Goal: Information Seeking & Learning: Learn about a topic

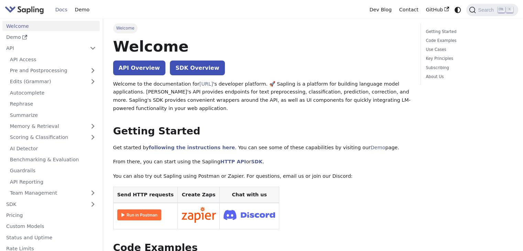
click at [20, 10] on img "Main" at bounding box center [24, 10] width 39 height 10
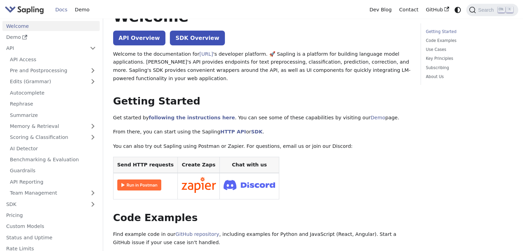
scroll to position [38, 0]
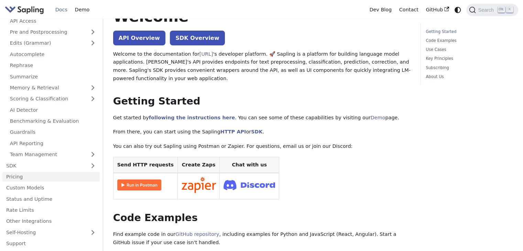
click at [19, 178] on link "Pricing" at bounding box center [50, 177] width 97 height 10
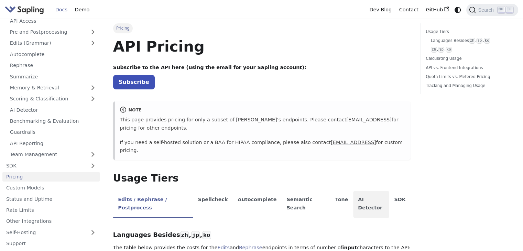
click at [353, 191] on li "AI Detector" at bounding box center [371, 204] width 36 height 27
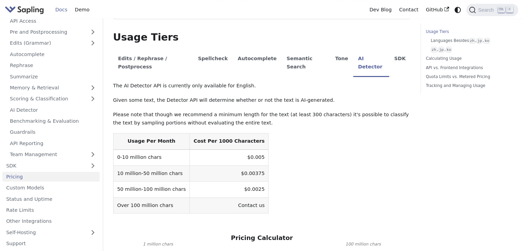
scroll to position [141, 0]
click at [122, 149] on td "0-10 million chars" at bounding box center [151, 157] width 76 height 16
copy td "0-10 million chars"
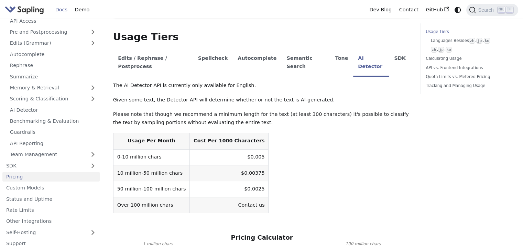
click at [274, 81] on p "The AI Detector API is currently only available for English." at bounding box center [261, 85] width 297 height 8
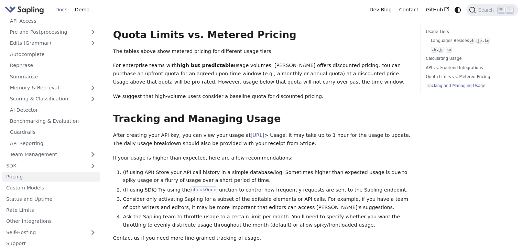
scroll to position [551, 0]
